Goal: Check status: Check status

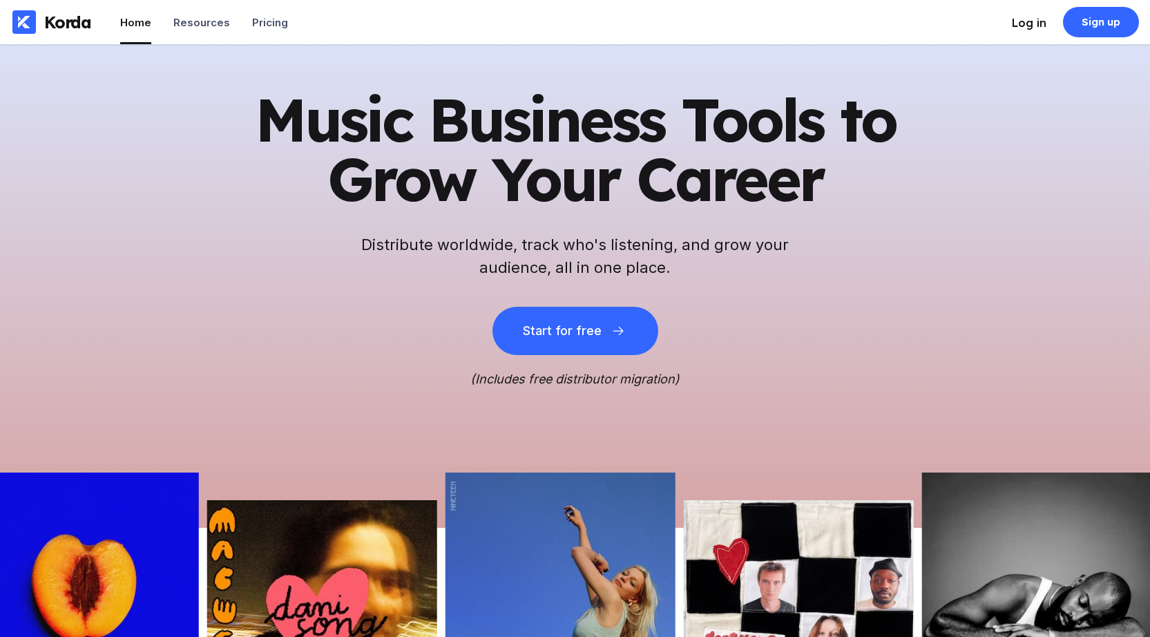
click at [1031, 28] on div "Log in" at bounding box center [1029, 23] width 35 height 14
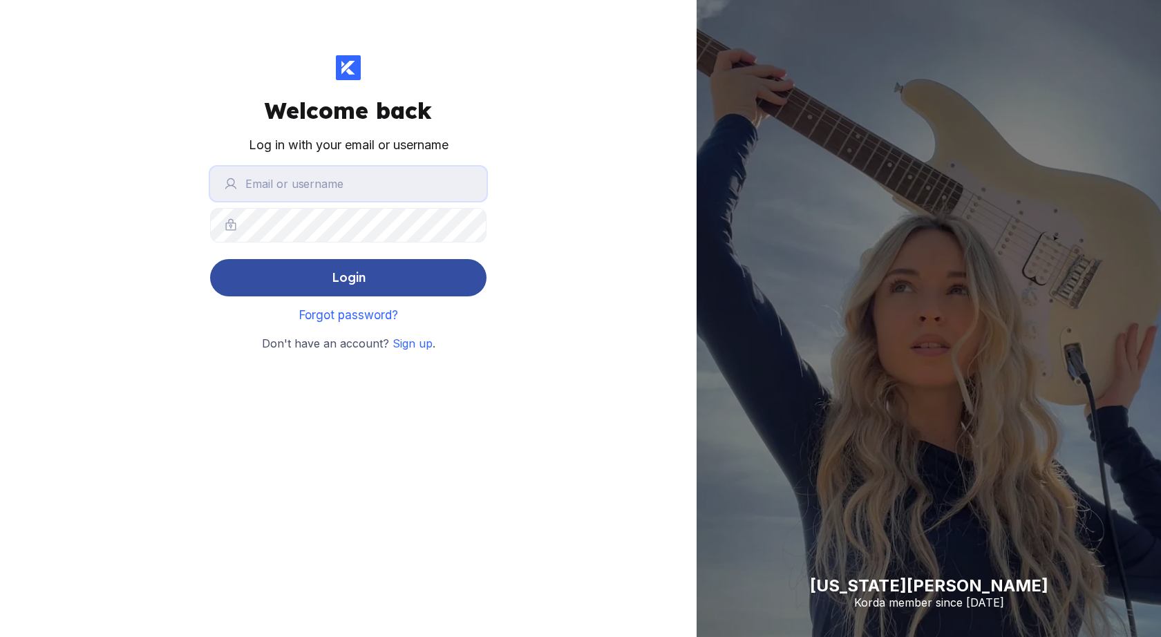
type input "julco"
click at [370, 285] on button "Login" at bounding box center [348, 277] width 276 height 37
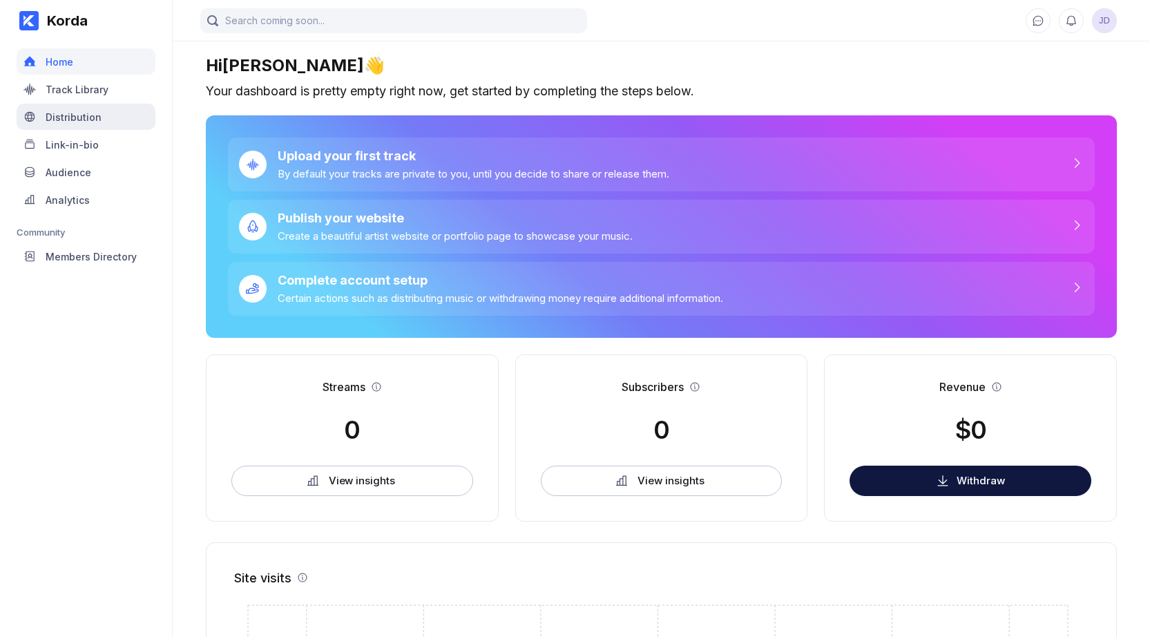
click at [95, 126] on div "Distribution" at bounding box center [86, 117] width 139 height 26
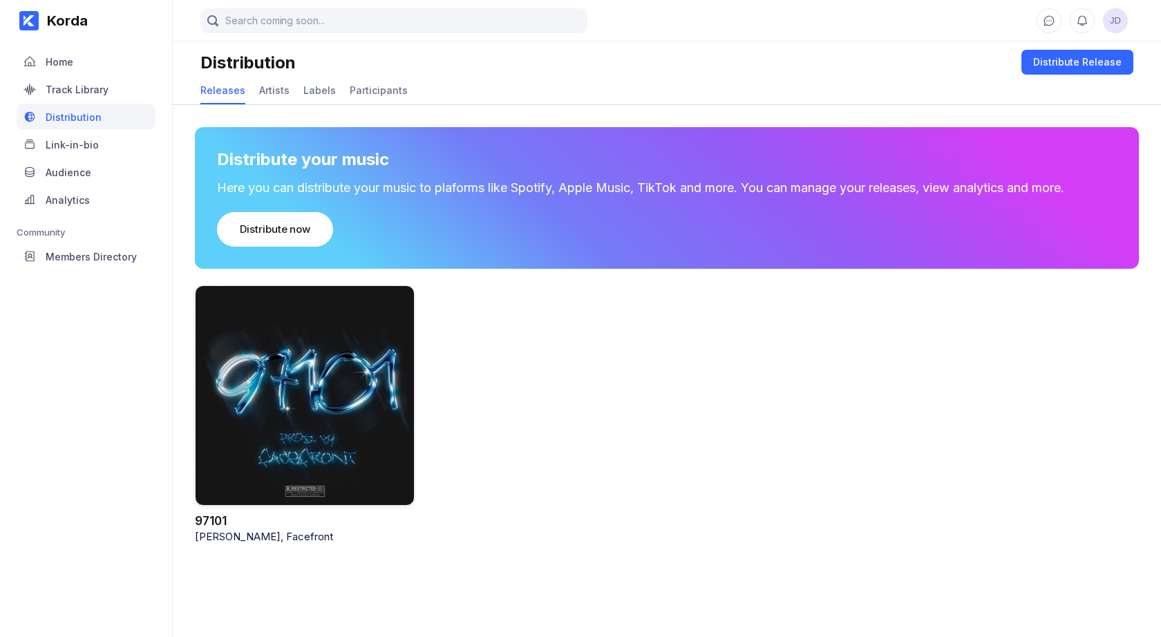
click at [332, 369] on div at bounding box center [305, 395] width 220 height 221
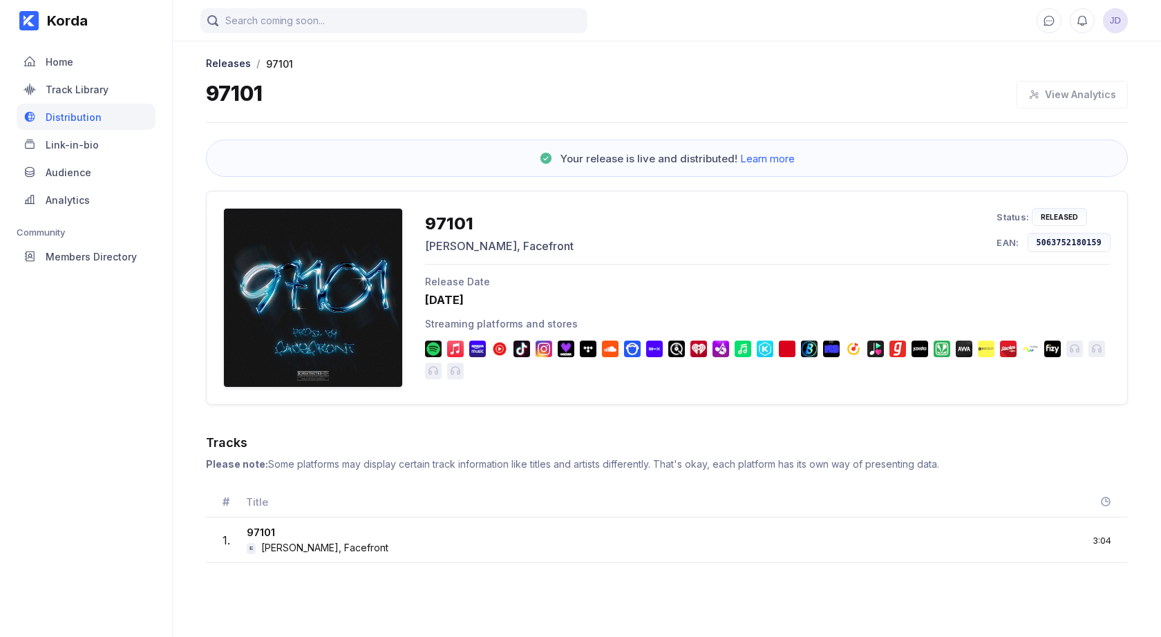
click at [1060, 245] on div "5063752180159" at bounding box center [1069, 243] width 66 height 10
click at [251, 256] on div at bounding box center [313, 298] width 180 height 180
click at [436, 345] on img at bounding box center [433, 349] width 17 height 17
click at [1058, 213] on div "Released" at bounding box center [1058, 217] width 55 height 18
click at [256, 37] on div "JD" at bounding box center [667, 20] width 988 height 41
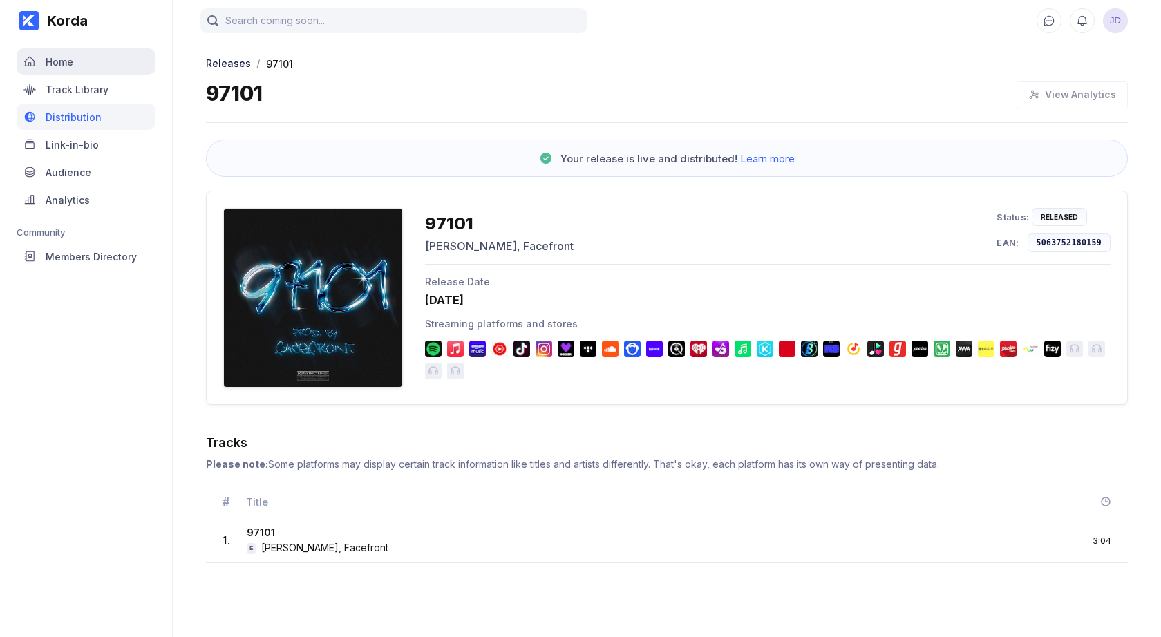
click at [55, 64] on div "Home" at bounding box center [60, 62] width 28 height 12
